Goal: Transaction & Acquisition: Obtain resource

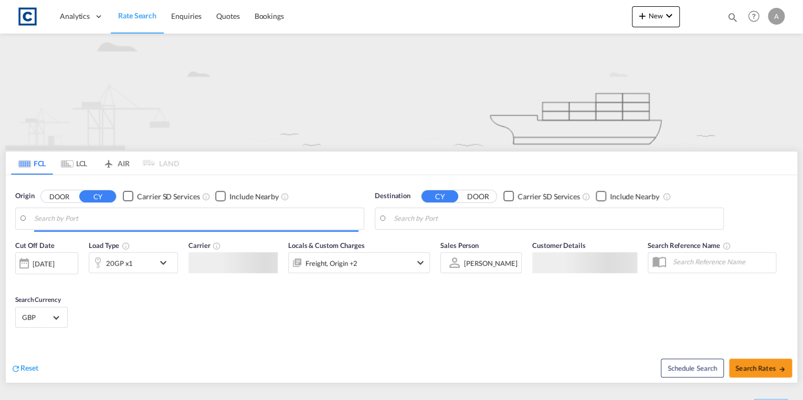
type input "GB-PR1, [GEOGRAPHIC_DATA]"
type input "[GEOGRAPHIC_DATA], HKHKG"
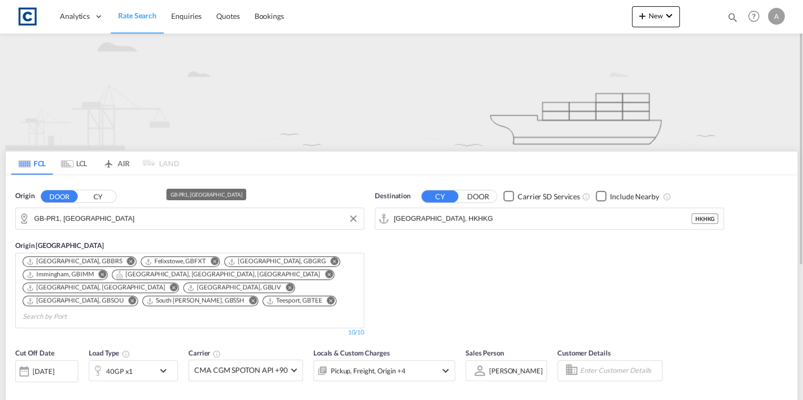
click at [148, 219] on input "GB-PR1, [GEOGRAPHIC_DATA]" at bounding box center [196, 219] width 324 height 16
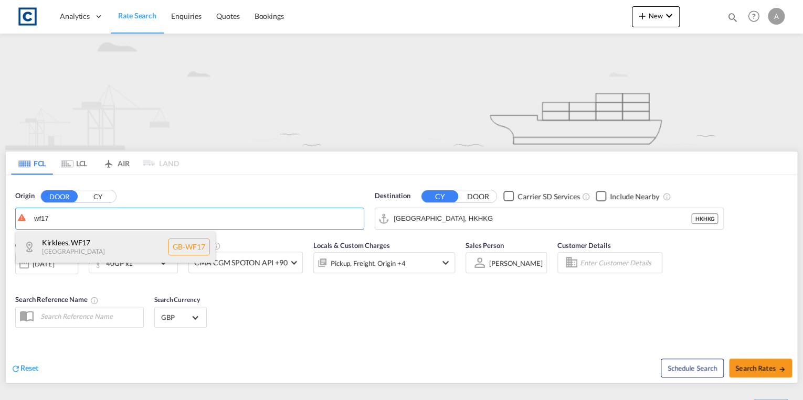
click at [132, 255] on div "Kirklees , WF17 [GEOGRAPHIC_DATA] [GEOGRAPHIC_DATA]-WF17" at bounding box center [115, 246] width 199 height 31
type input "GB-WF17, Kirklees"
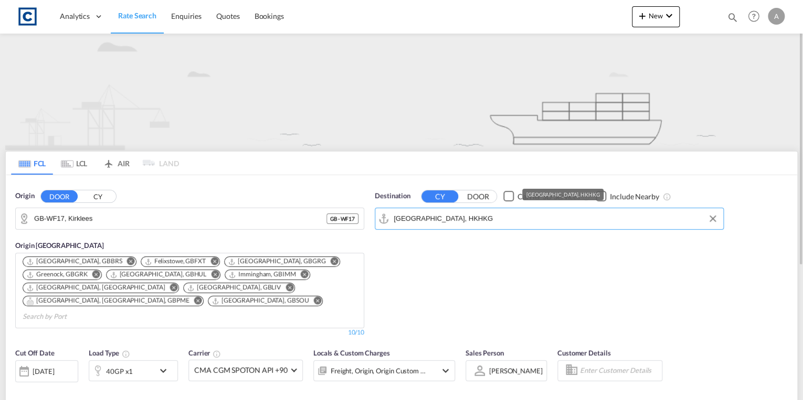
click at [481, 220] on input "[GEOGRAPHIC_DATA], HKHKG" at bounding box center [556, 219] width 324 height 16
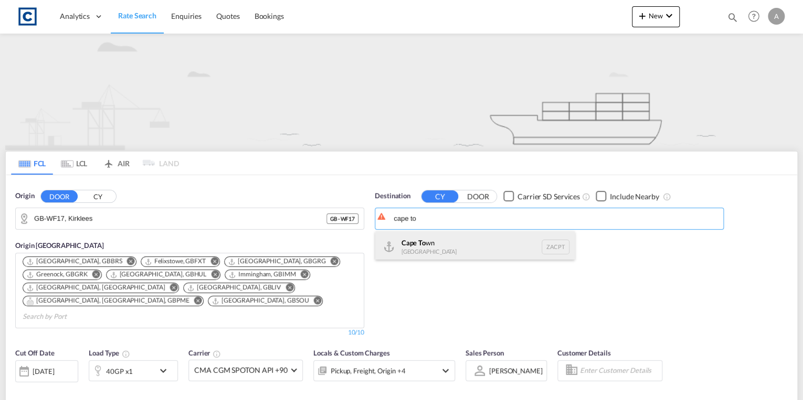
click at [487, 256] on div "Cape To wn [GEOGRAPHIC_DATA] ZACPT" at bounding box center [474, 246] width 199 height 31
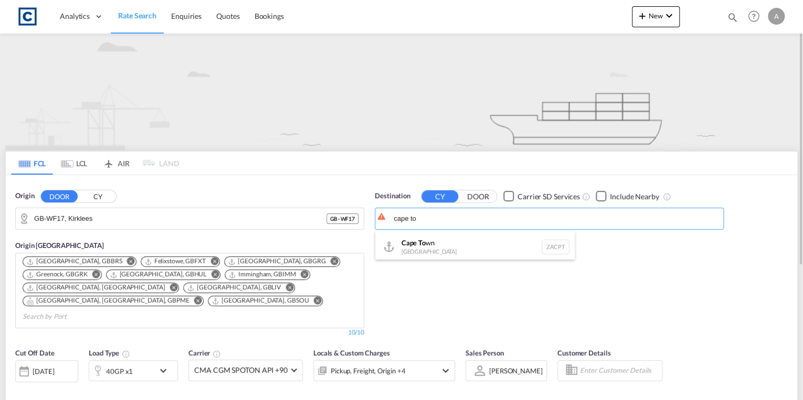
type input "[GEOGRAPHIC_DATA], ZACPT"
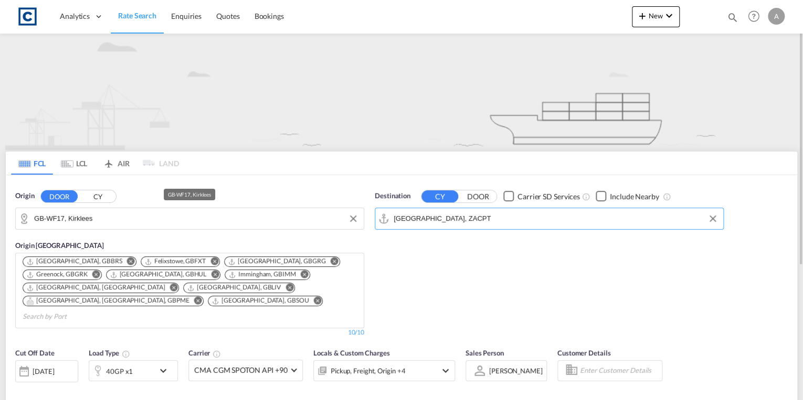
scroll to position [168, 0]
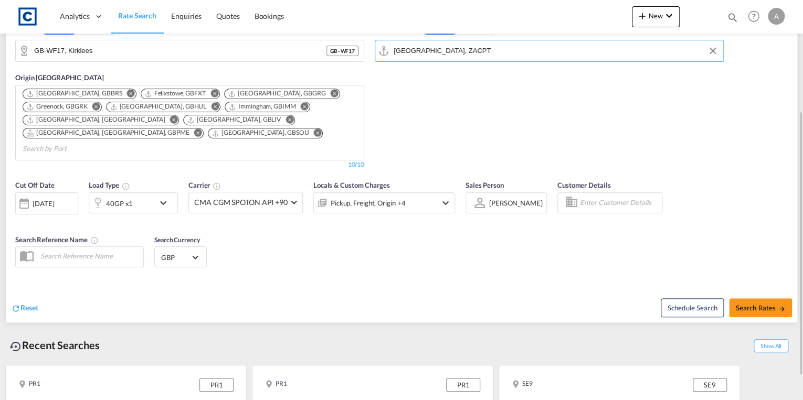
click at [154, 193] on div "40GP x1" at bounding box center [133, 203] width 89 height 21
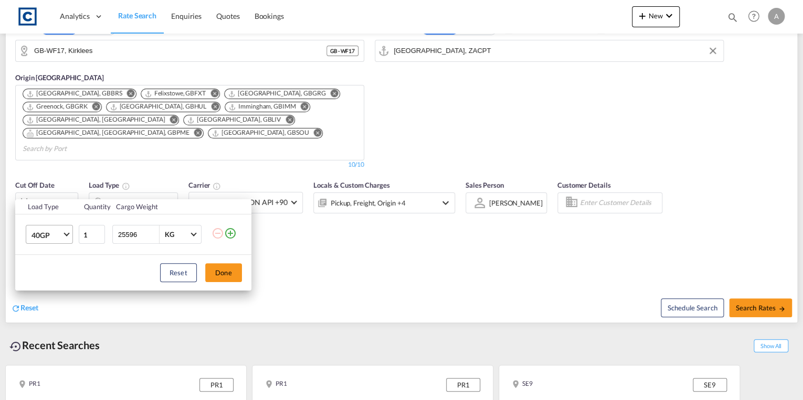
click at [48, 236] on span "40GP" at bounding box center [46, 235] width 30 height 10
click at [51, 214] on md-option "20GP" at bounding box center [58, 209] width 71 height 25
click at [213, 270] on button "Done" at bounding box center [223, 272] width 37 height 19
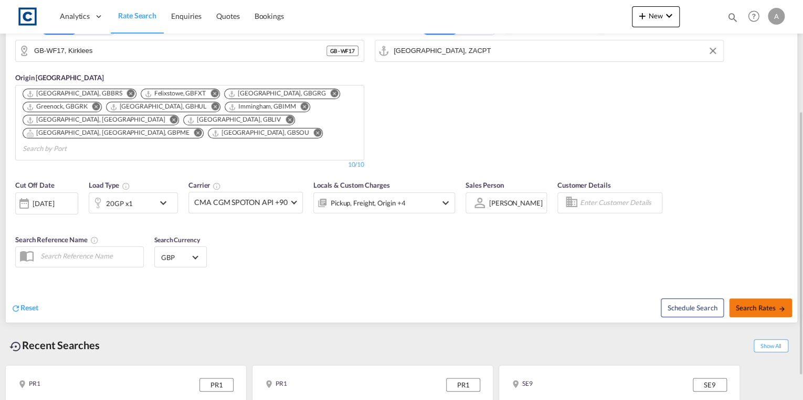
click at [763, 299] on button "Search Rates" at bounding box center [760, 308] width 63 height 19
type input "WF17 to ZACPT / [DATE]"
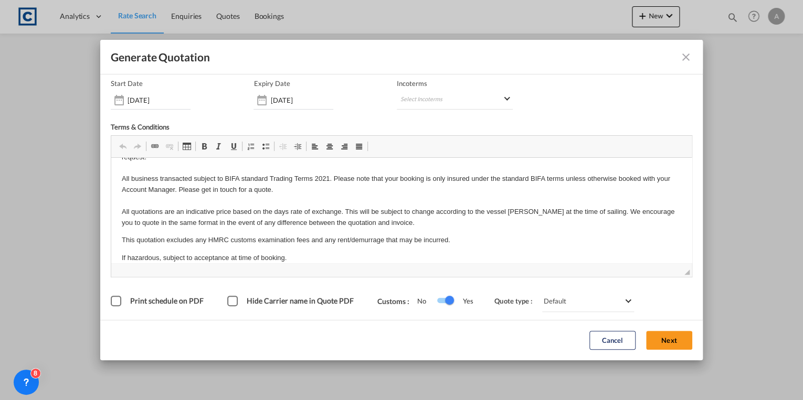
scroll to position [39, 0]
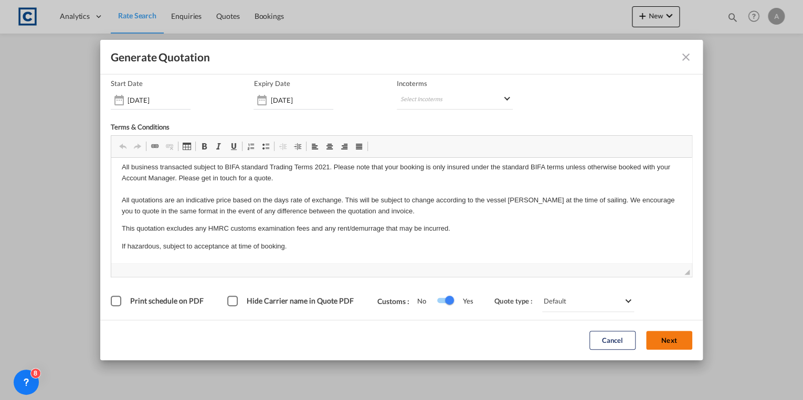
click at [648, 337] on button "Next" at bounding box center [669, 341] width 46 height 19
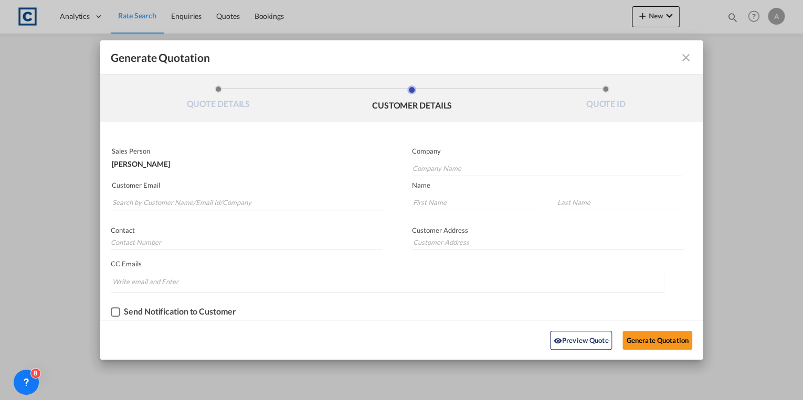
scroll to position [0, 0]
click at [189, 205] on input "Search by Customer Name/Email Id/Company" at bounding box center [248, 203] width 272 height 16
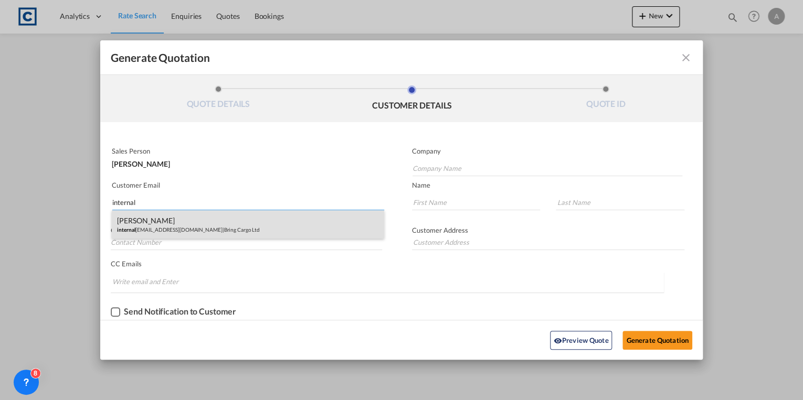
type input "internal"
click at [193, 225] on div "[PERSON_NAME] internal [EMAIL_ADDRESS][DOMAIN_NAME] | Bring Cargo Ltd" at bounding box center [248, 224] width 272 height 28
type input "Bring Cargo Ltd"
type input "[EMAIL_ADDRESS][DOMAIN_NAME]"
type input "[PERSON_NAME]"
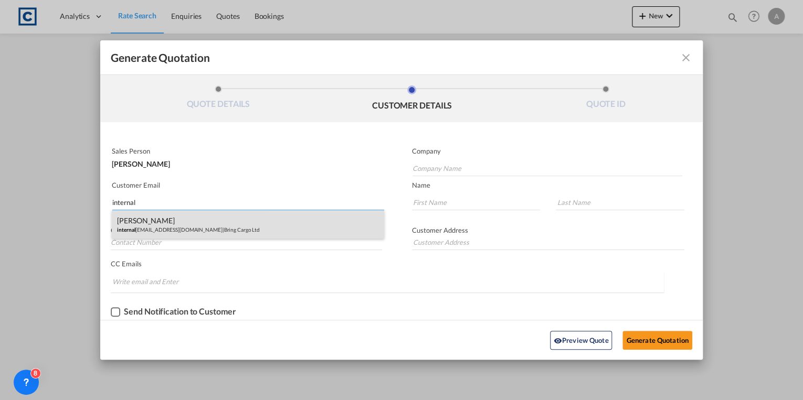
type input "[PERSON_NAME]"
type input "[PHONE_NUMBER]"
type input "[GEOGRAPHIC_DATA] [GEOGRAPHIC_DATA][PERSON_NAME], [GEOGRAPHIC_DATA]"
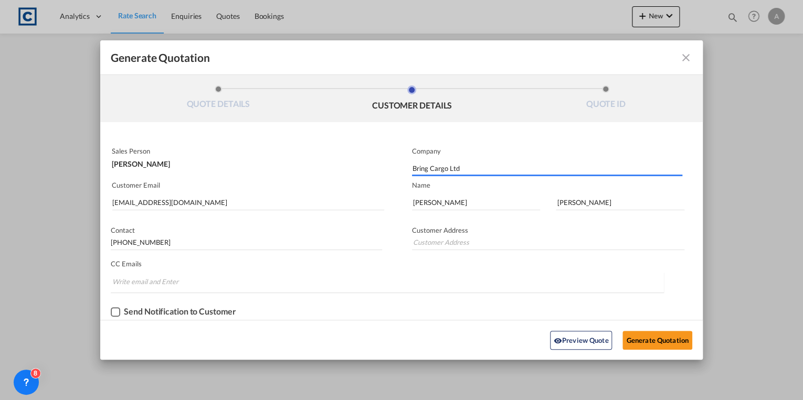
click at [118, 313] on div "Checkbox No Ink" at bounding box center [115, 312] width 9 height 9
type input "[GEOGRAPHIC_DATA] [GEOGRAPHIC_DATA][PERSON_NAME], [GEOGRAPHIC_DATA]"
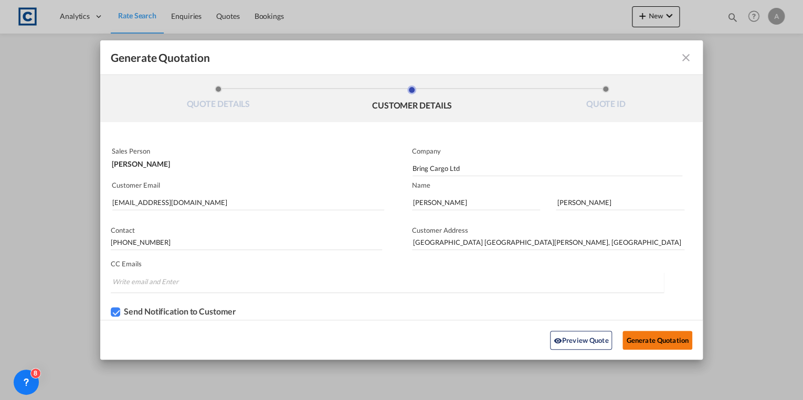
click at [648, 335] on button "Generate Quotation" at bounding box center [656, 340] width 69 height 19
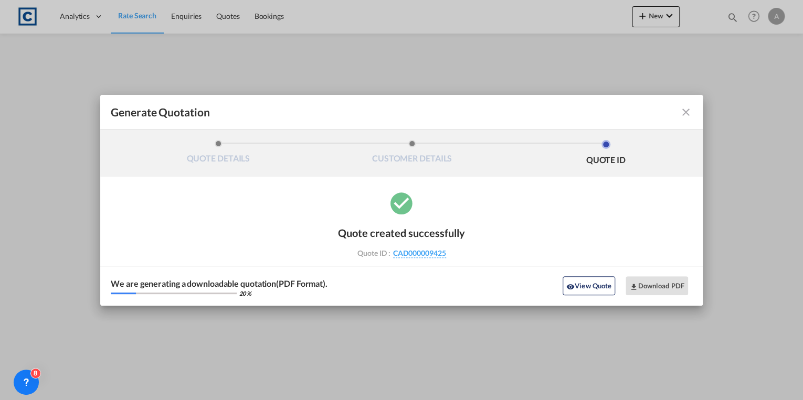
drag, startPoint x: 460, startPoint y: 256, endPoint x: 449, endPoint y: 258, distance: 11.2
click at [449, 258] on div "Quote created successfully Quote ID : CAD000009425 Note: Email not sent to cust…" at bounding box center [401, 241] width 127 height 50
drag, startPoint x: 449, startPoint y: 258, endPoint x: 439, endPoint y: 255, distance: 10.3
copy div "CAD000009425"
